Goal: Transaction & Acquisition: Purchase product/service

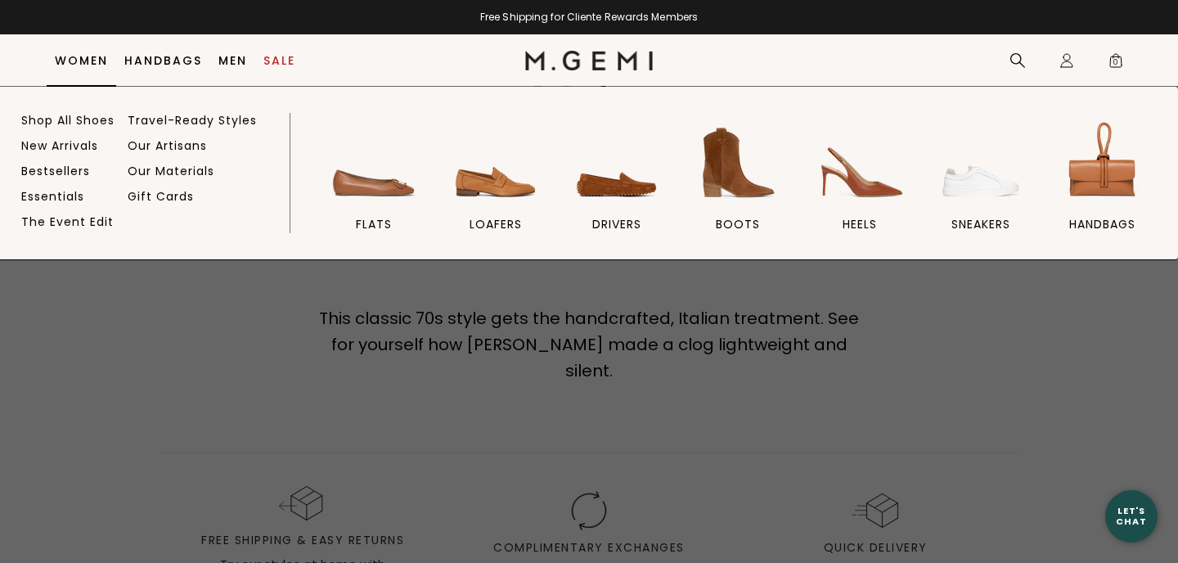
click at [88, 56] on link "Women" at bounding box center [81, 60] width 53 height 13
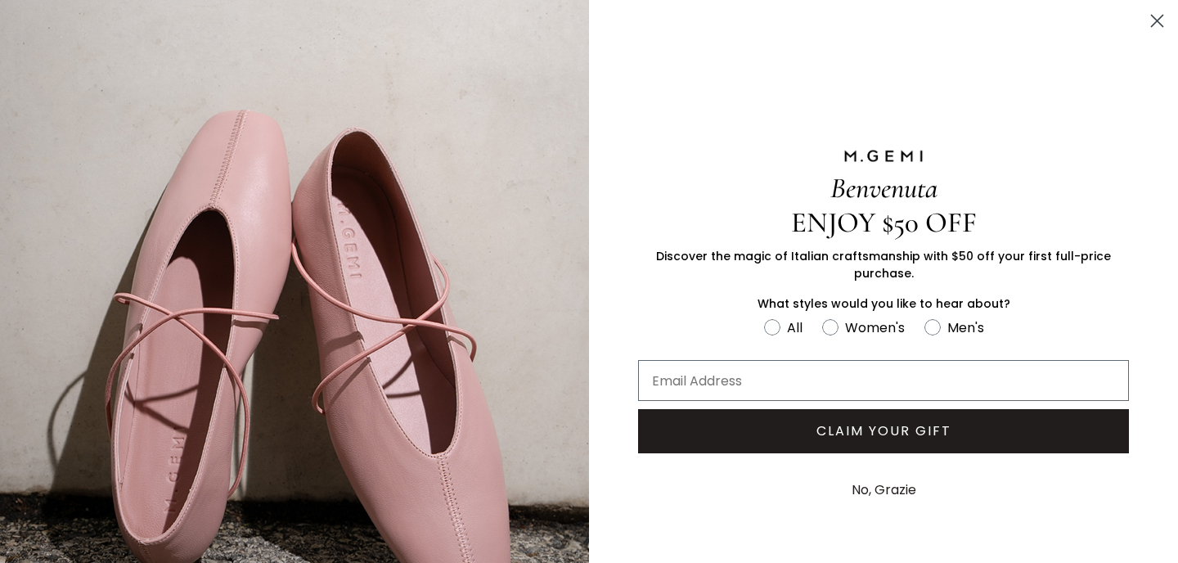
click at [1157, 20] on icon "Close dialog" at bounding box center [1156, 21] width 11 height 11
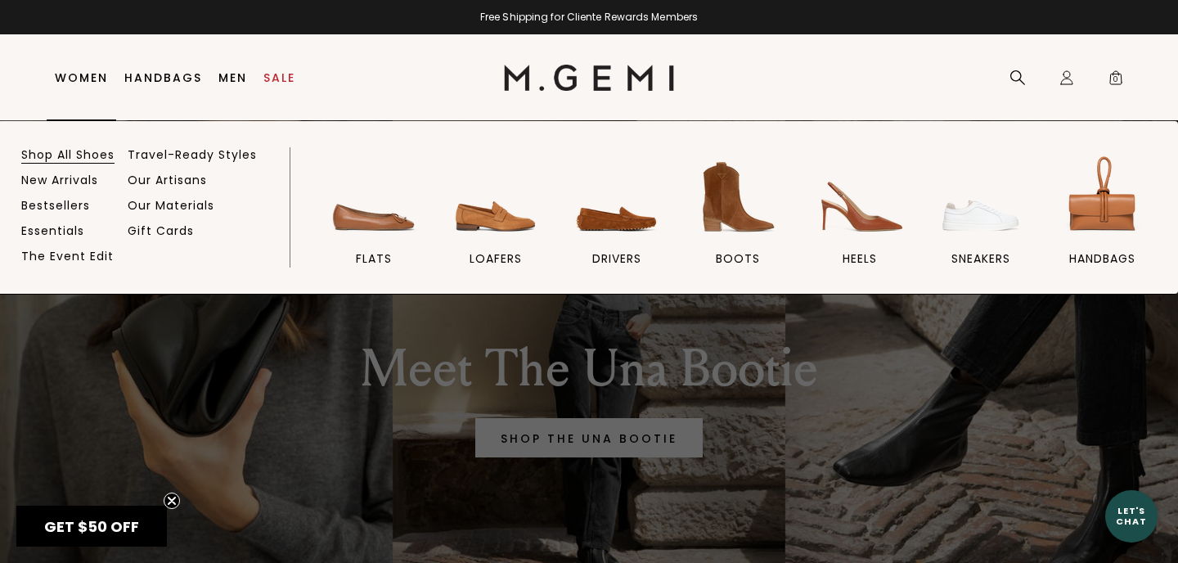
click at [74, 150] on link "Shop All Shoes" at bounding box center [67, 154] width 93 height 15
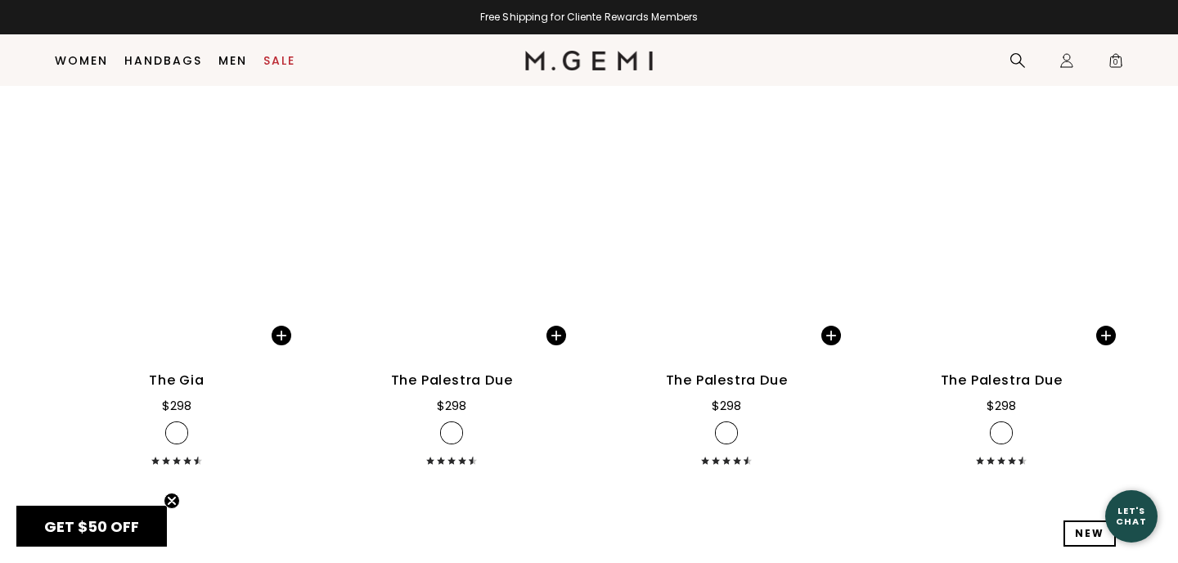
scroll to position [5930, 0]
